Goal: Information Seeking & Learning: Learn about a topic

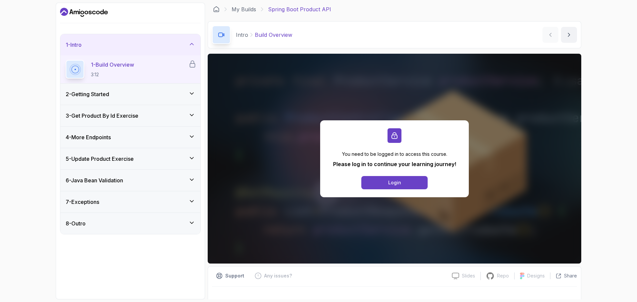
click at [95, 16] on icon "Dashboard" at bounding box center [84, 12] width 48 height 11
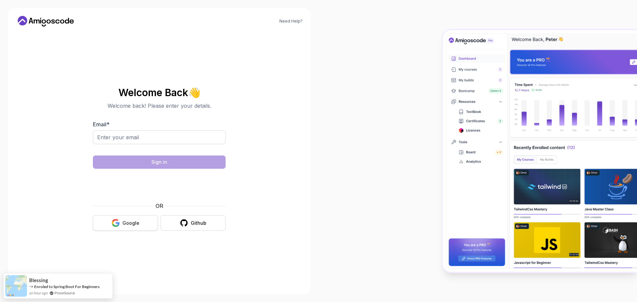
click at [131, 227] on button "Google" at bounding box center [125, 223] width 65 height 16
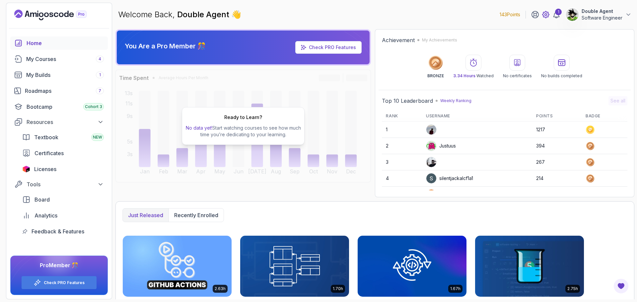
click at [547, 12] on icon at bounding box center [546, 15] width 8 height 8
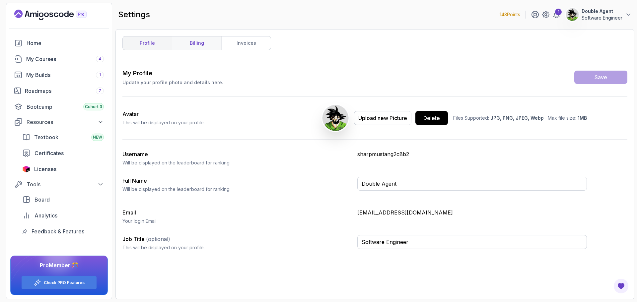
click at [195, 41] on link "billing" at bounding box center [196, 43] width 49 height 13
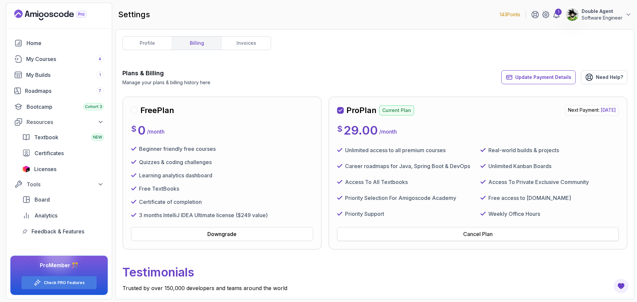
click at [443, 237] on button "Cancel Plan" at bounding box center [478, 234] width 282 height 14
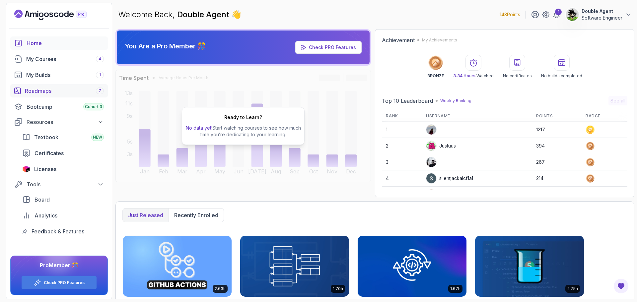
click at [44, 92] on div "Roadmaps 7" at bounding box center [64, 91] width 79 height 8
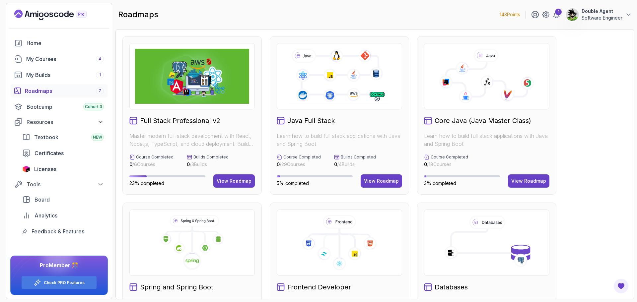
click at [38, 17] on icon "Landing page" at bounding box center [50, 15] width 72 height 11
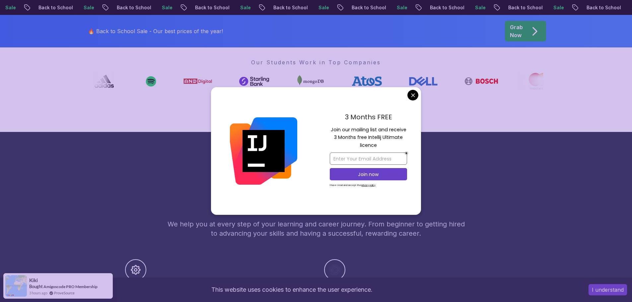
scroll to position [299, 0]
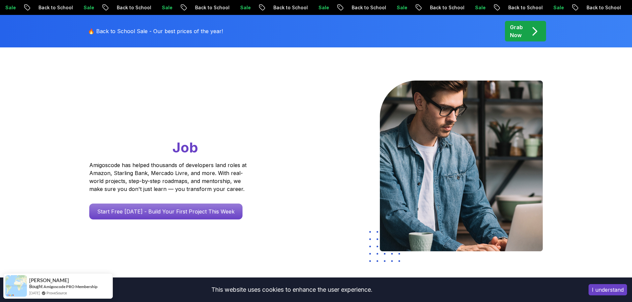
scroll to position [0, 0]
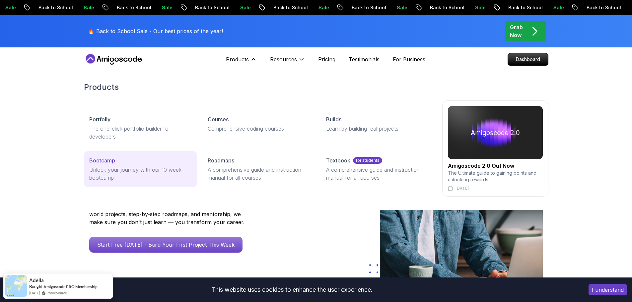
click at [163, 175] on p "Unlock your journey with our 10 week bootcamp" at bounding box center [140, 174] width 103 height 16
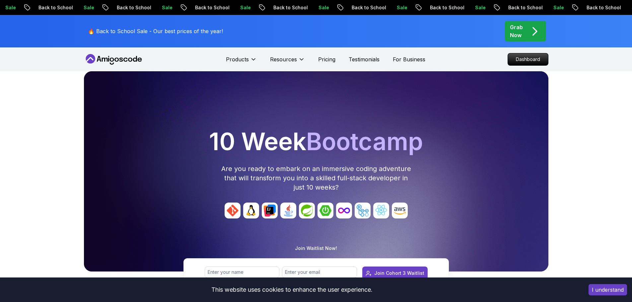
click at [527, 29] on div "Grab Now" at bounding box center [525, 31] width 31 height 16
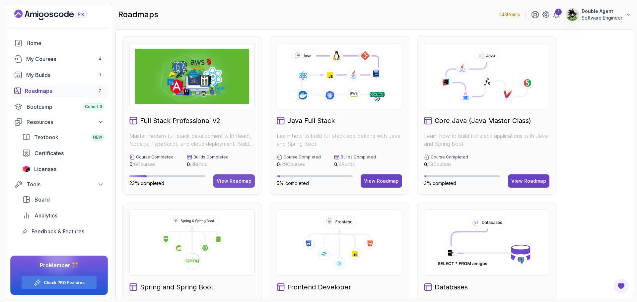
click at [236, 184] on div "View Roadmap" at bounding box center [234, 181] width 35 height 7
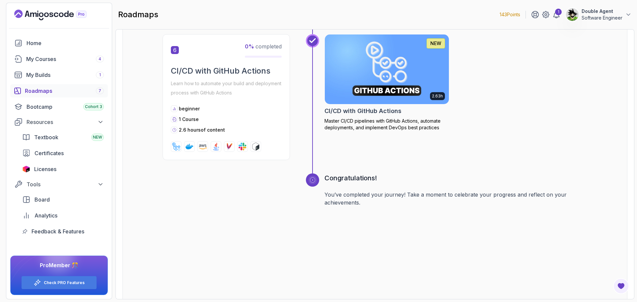
scroll to position [1139, 0]
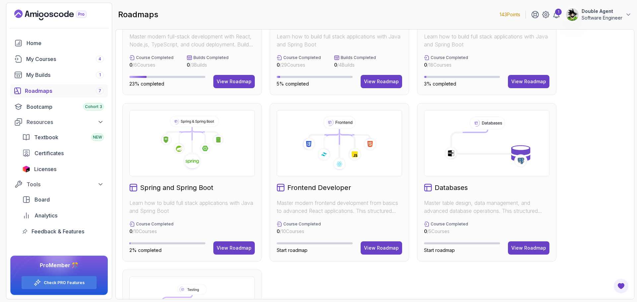
scroll to position [133, 0]
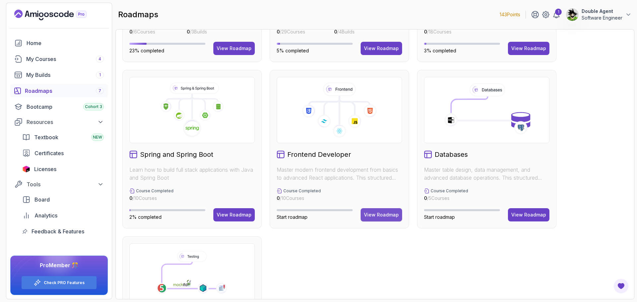
click at [379, 216] on div "View Roadmap" at bounding box center [381, 215] width 35 height 7
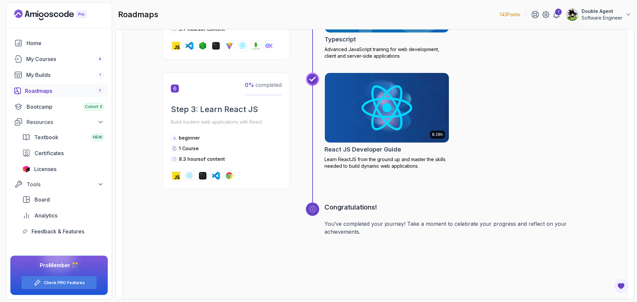
scroll to position [899, 0]
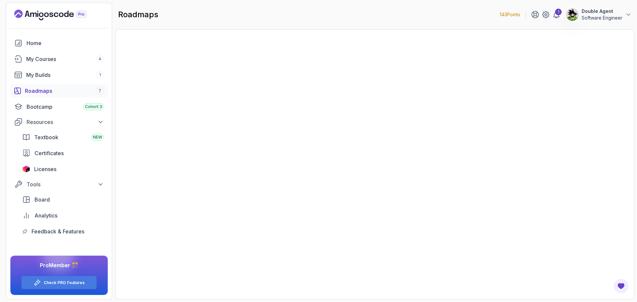
scroll to position [199, 0]
